Goal: Transaction & Acquisition: Purchase product/service

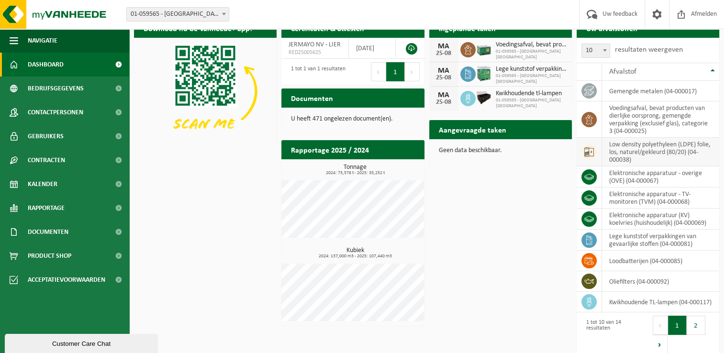
scroll to position [23, 0]
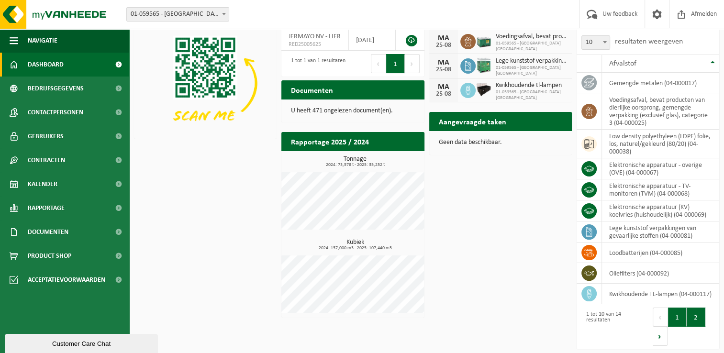
click at [693, 317] on button "2" at bounding box center [696, 317] width 19 height 19
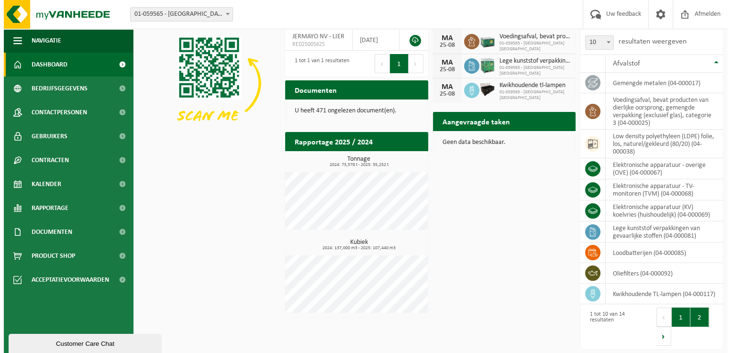
scroll to position [0, 0]
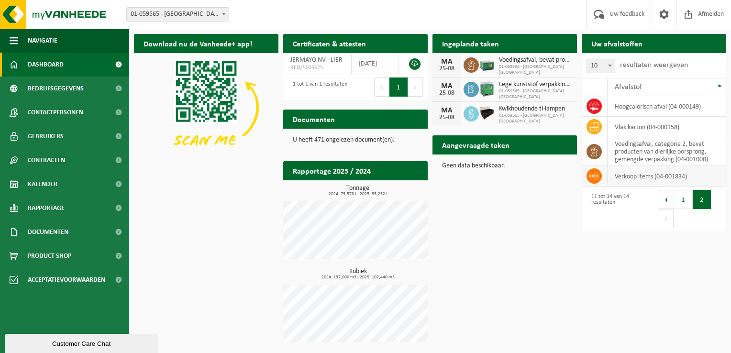
click at [598, 177] on icon at bounding box center [594, 176] width 10 height 7
drag, startPoint x: 598, startPoint y: 177, endPoint x: 566, endPoint y: 179, distance: 31.7
click at [566, 179] on div "Aangevraagde taken Toon de aangevraagde taken Geen data beschikbaar." at bounding box center [504, 157] width 149 height 53
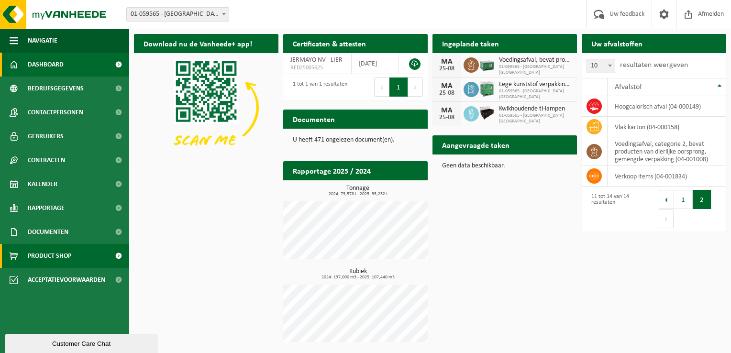
click at [56, 259] on span "Product Shop" at bounding box center [50, 256] width 44 height 24
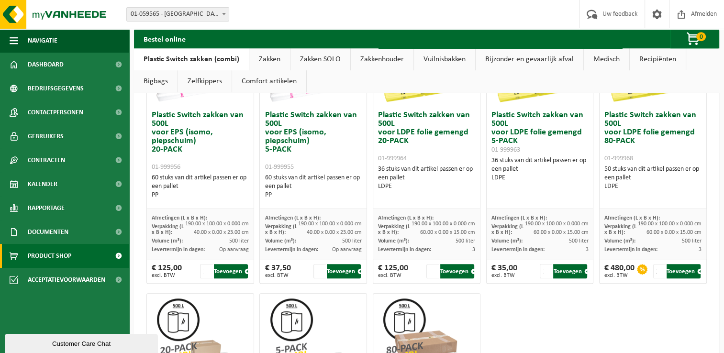
scroll to position [478, 0]
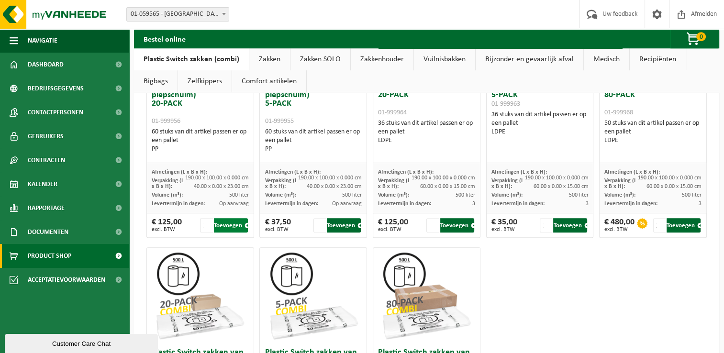
click at [234, 225] on button "Toevoegen" at bounding box center [231, 225] width 34 height 14
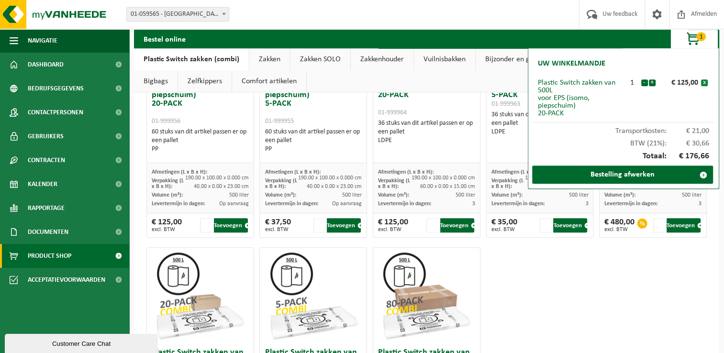
click at [706, 79] on button "x" at bounding box center [704, 82] width 7 height 7
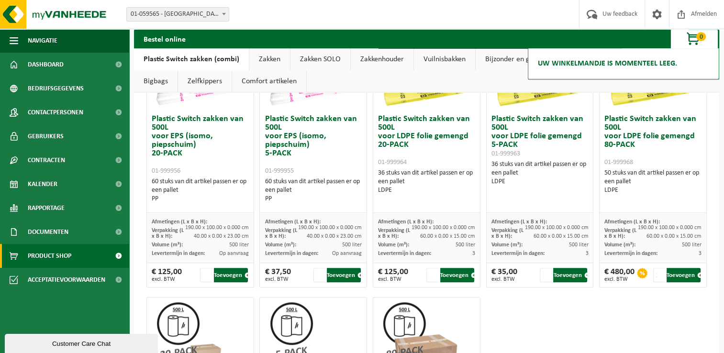
scroll to position [431, 0]
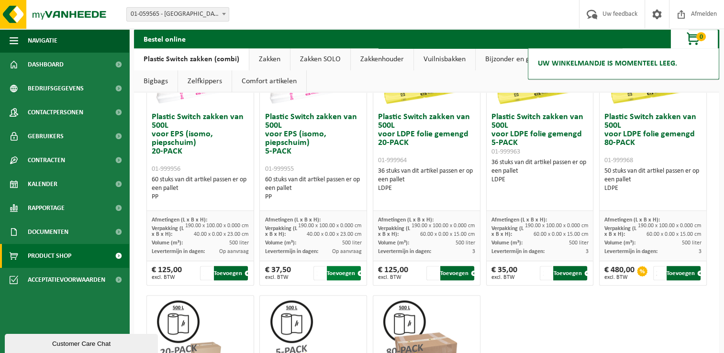
click at [344, 273] on button "Toevoegen" at bounding box center [344, 273] width 34 height 14
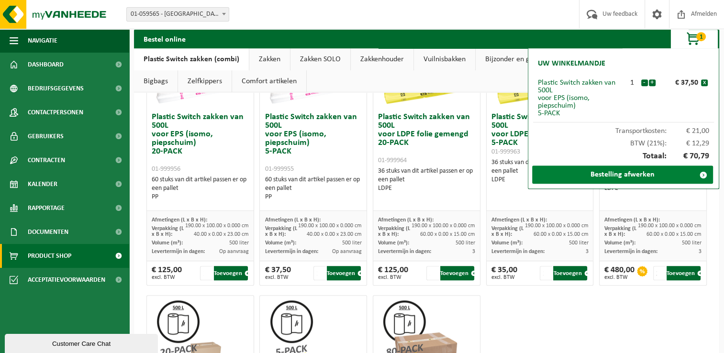
click at [610, 177] on link "Bestelling afwerken" at bounding box center [622, 175] width 181 height 18
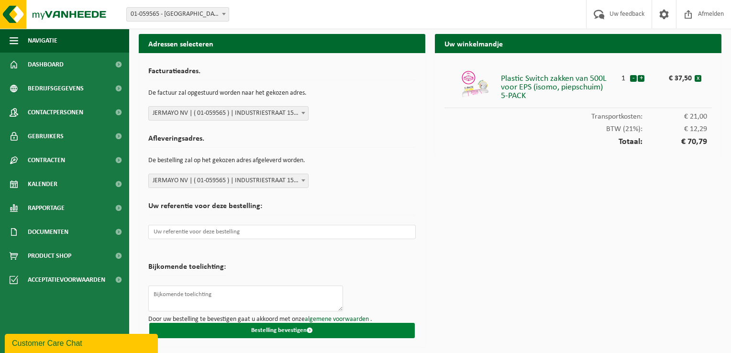
click at [352, 329] on button "Bestelling bevestigen" at bounding box center [282, 330] width 266 height 15
